Goal: Find specific page/section: Find specific page/section

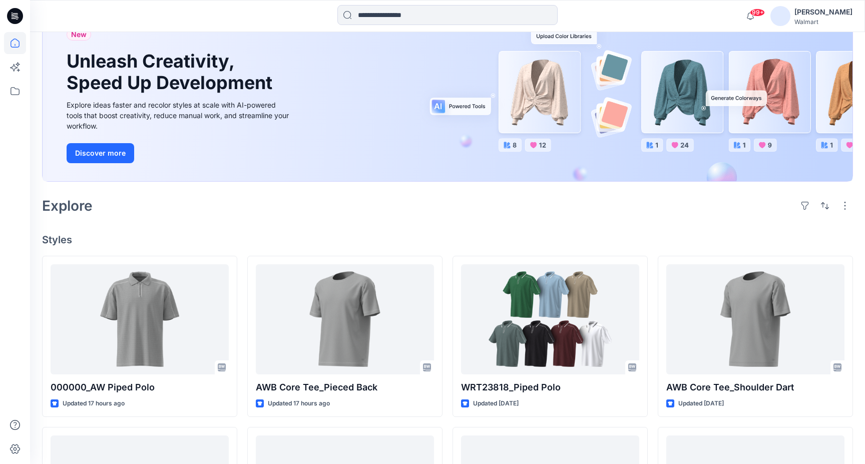
scroll to position [85, 0]
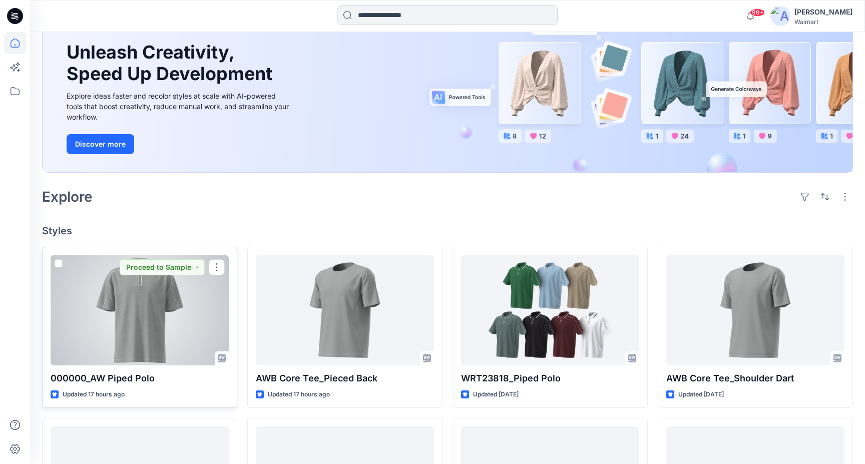
click at [177, 328] on div at bounding box center [140, 310] width 178 height 110
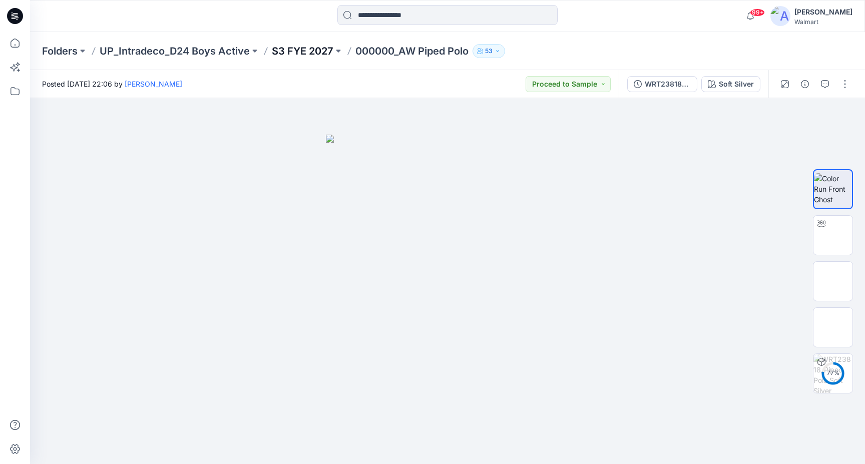
click at [310, 54] on p "S3 FYE 2027" at bounding box center [303, 51] width 62 height 14
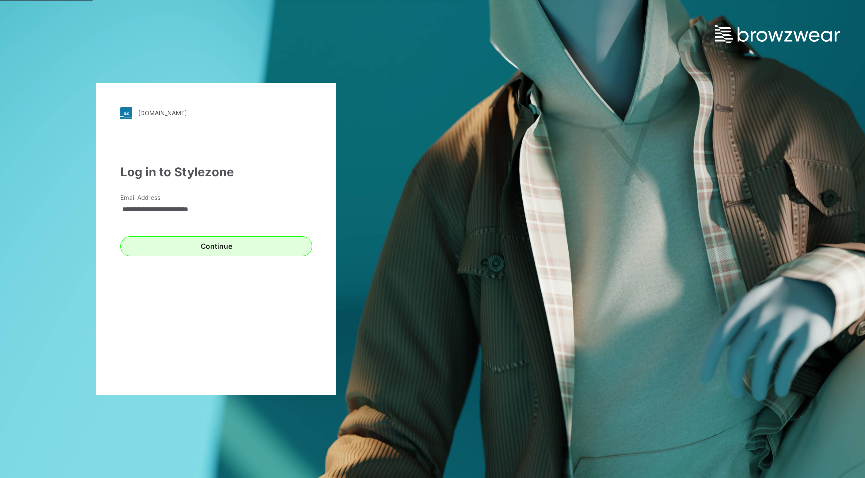
click at [210, 244] on button "Continue" at bounding box center [216, 246] width 192 height 20
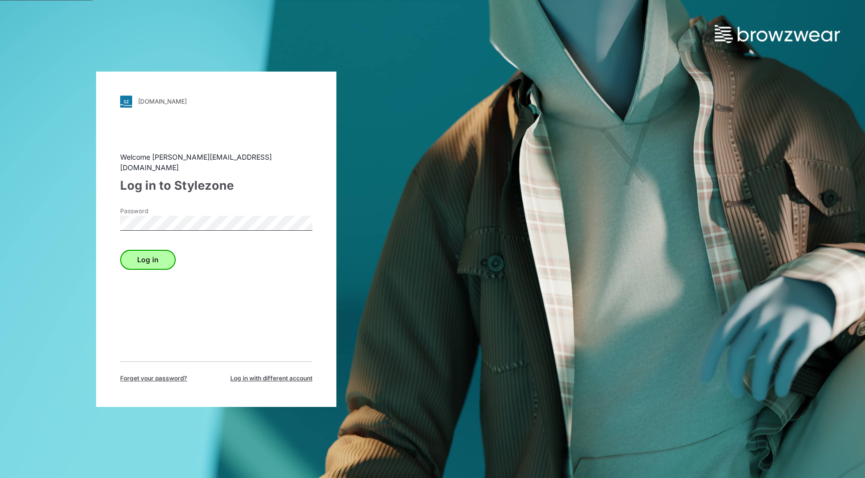
click at [168, 256] on button "Log in" at bounding box center [148, 260] width 56 height 20
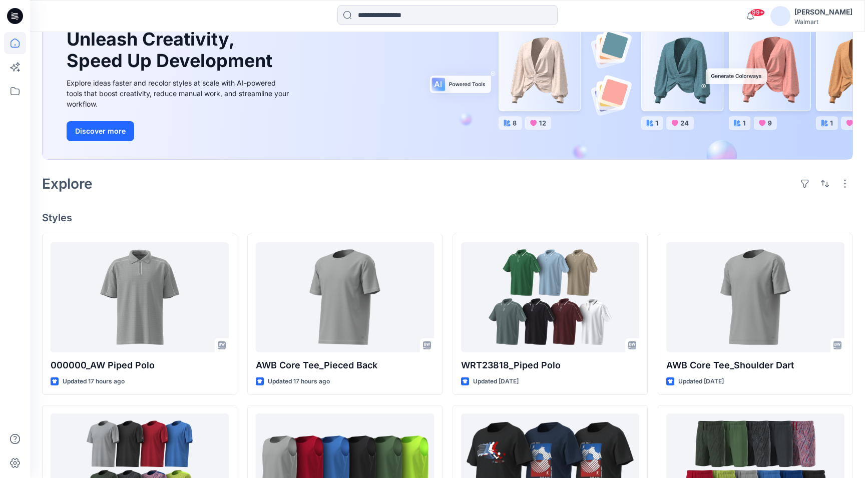
scroll to position [100, 0]
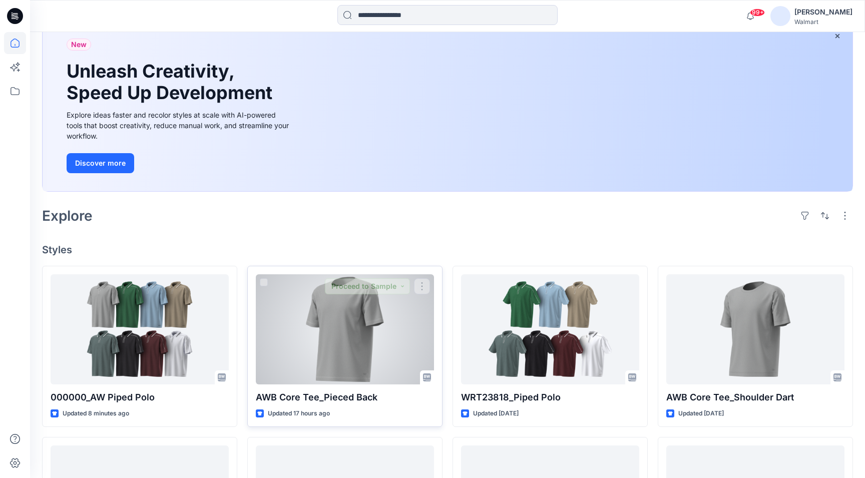
scroll to position [65, 0]
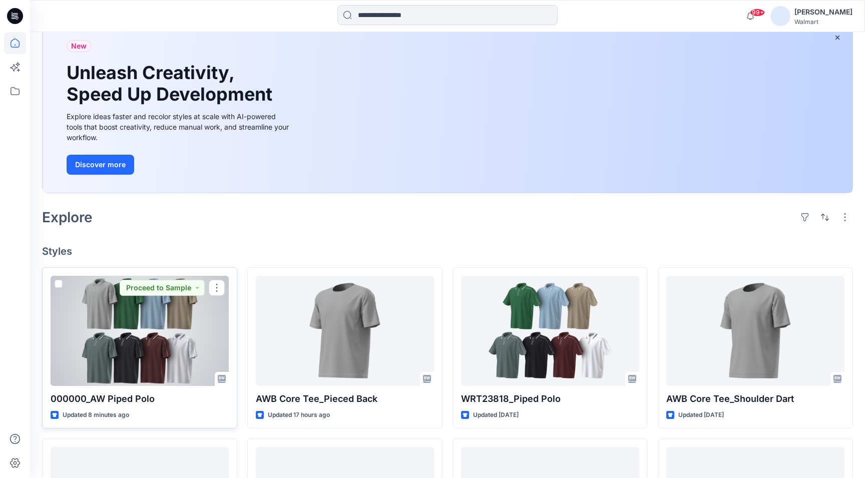
click at [150, 335] on div at bounding box center [140, 331] width 178 height 110
